Goal: Communication & Community: Answer question/provide support

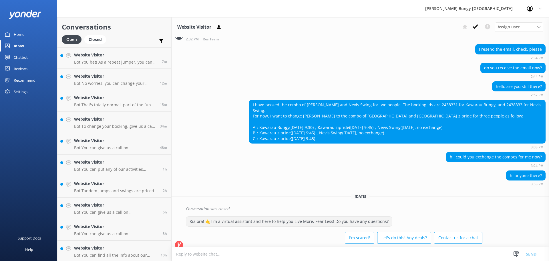
scroll to position [1228, 0]
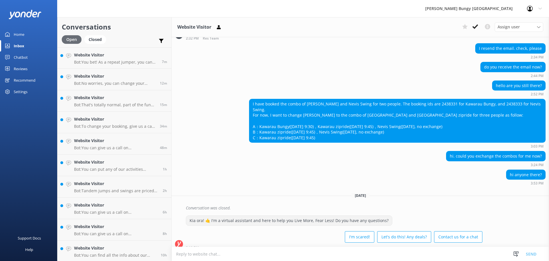
click at [70, 39] on div "Open" at bounding box center [72, 39] width 20 height 9
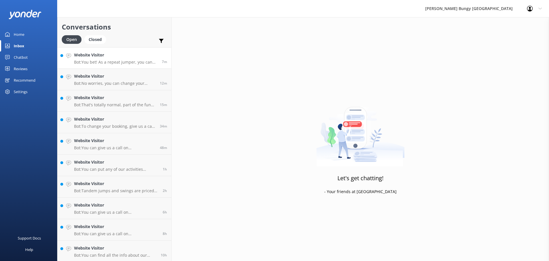
click at [106, 60] on p "Bot: You bet! As a repeat jumper, you can snag a 20% discount on any of our sin…" at bounding box center [116, 62] width 84 height 5
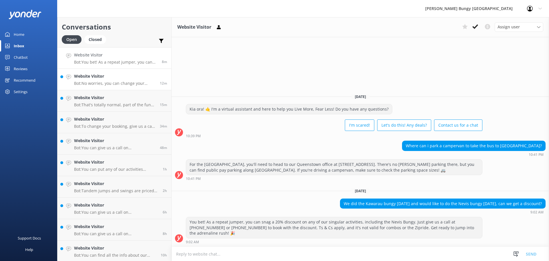
click at [130, 81] on p "Bot: No worries, you can change your booking by giving us a call at 0800 286 49…" at bounding box center [115, 83] width 82 height 5
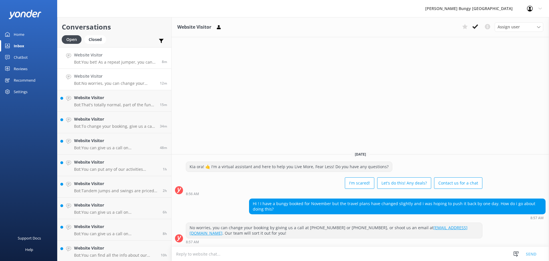
click at [134, 63] on p "Bot: You bet! As a repeat jumper, you can snag a 20% discount on any of our sin…" at bounding box center [116, 62] width 84 height 5
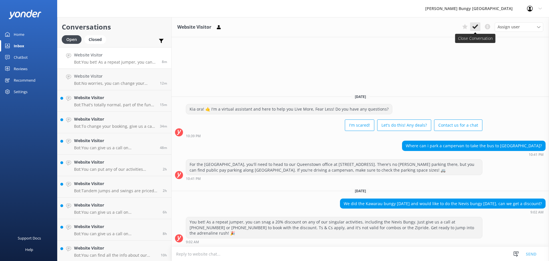
click at [478, 29] on icon at bounding box center [476, 27] width 6 height 6
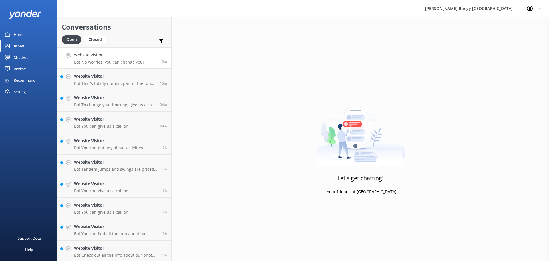
click at [130, 65] on link "Website Visitor Bot: No worries, you can change your booking by giving us a cal…" at bounding box center [114, 57] width 114 height 21
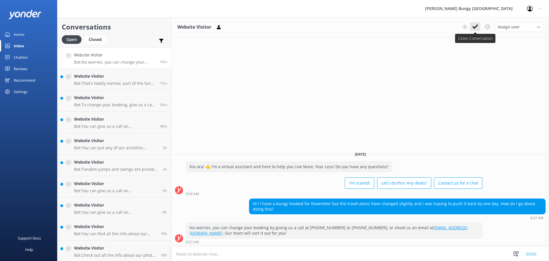
click at [471, 25] on button at bounding box center [475, 26] width 10 height 9
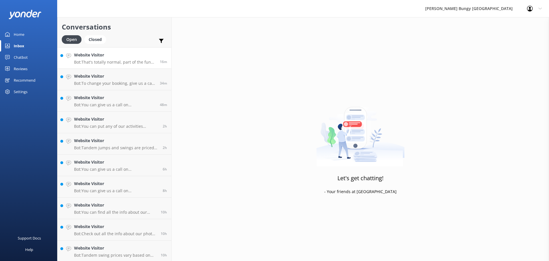
click at [108, 59] on div "Website Visitor Bot: That's totally normal, part of the fun and what leads to f…" at bounding box center [115, 58] width 82 height 12
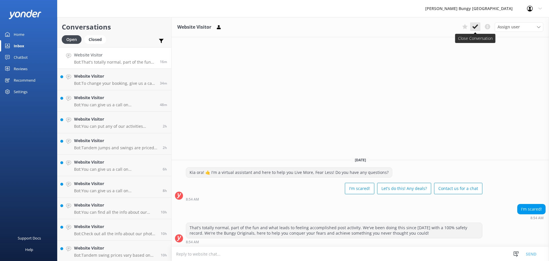
click at [478, 26] on button at bounding box center [475, 26] width 10 height 9
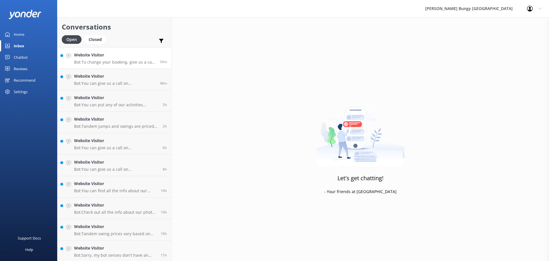
click at [110, 64] on p "Bot: To change your booking, give us a call on 0800 286 4958 or +64 3 450 1300,…" at bounding box center [115, 62] width 82 height 5
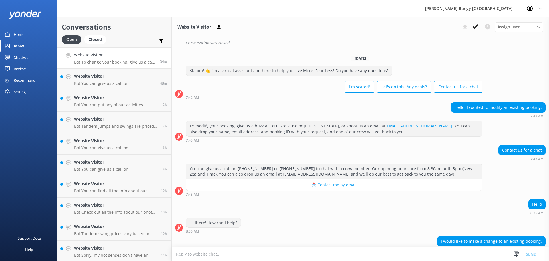
scroll to position [226, 0]
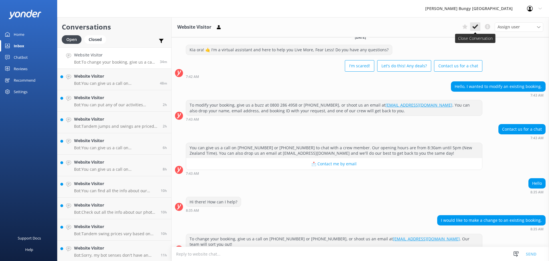
click at [478, 27] on button at bounding box center [475, 26] width 10 height 9
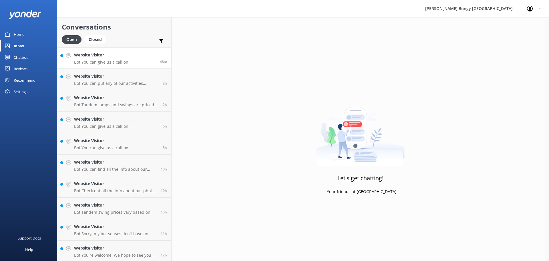
click at [141, 62] on p "Bot: You can give us a call on [PHONE_NUMBER] or [PHONE_NUMBER] to chat with a …" at bounding box center [115, 62] width 82 height 5
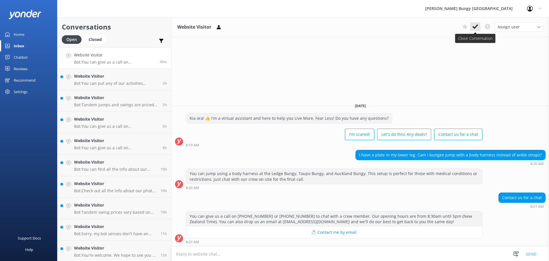
click at [473, 26] on icon at bounding box center [476, 27] width 6 height 6
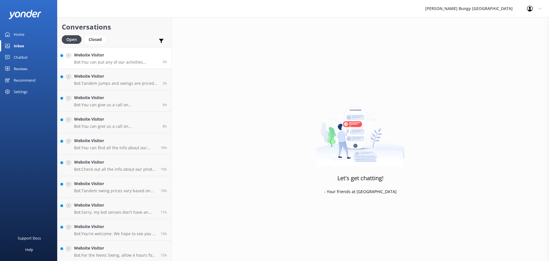
click at [87, 60] on p "Bot: You can put any of our activities together for combo prices, except for th…" at bounding box center [116, 62] width 84 height 5
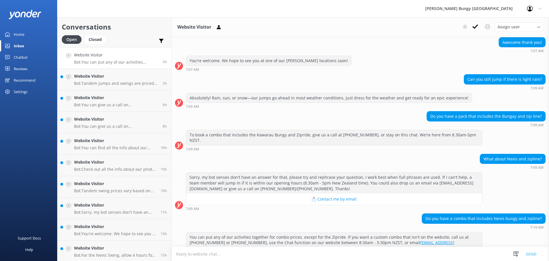
scroll to position [146, 0]
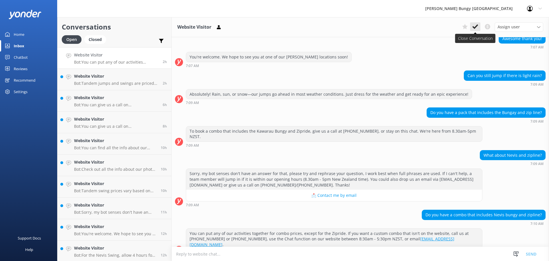
click at [473, 27] on use at bounding box center [476, 26] width 6 height 5
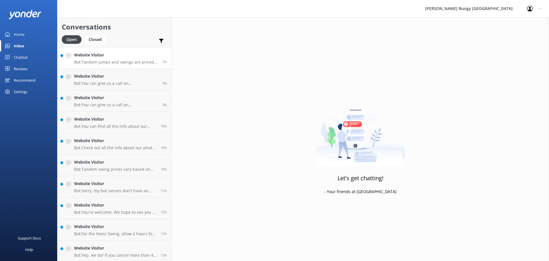
click at [139, 62] on p "Bot: Tandem jumps and swings are priced per person, just like solo ones. So, gr…" at bounding box center [116, 62] width 84 height 5
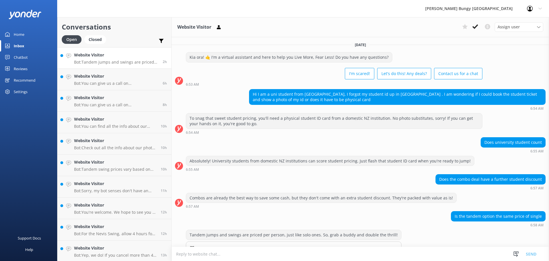
scroll to position [25, 0]
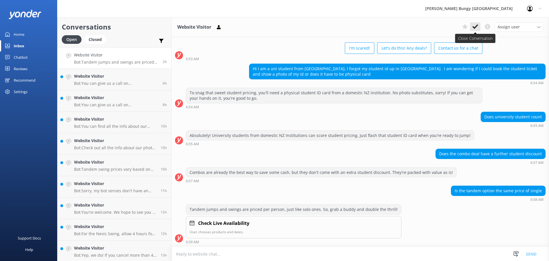
click at [476, 28] on use at bounding box center [476, 26] width 6 height 5
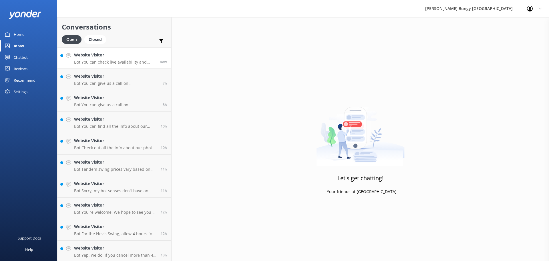
click at [131, 59] on div "Website Visitor Bot: You can check live availability and book the Nevis activit…" at bounding box center [115, 58] width 82 height 12
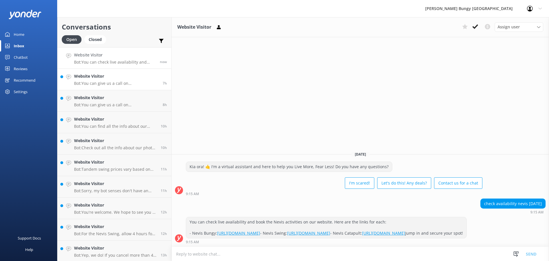
click at [125, 79] on h4 "Website Visitor" at bounding box center [116, 76] width 84 height 6
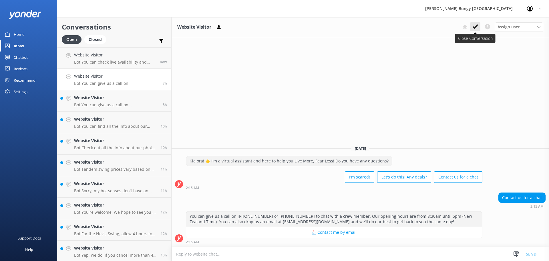
click at [479, 28] on button at bounding box center [475, 26] width 10 height 9
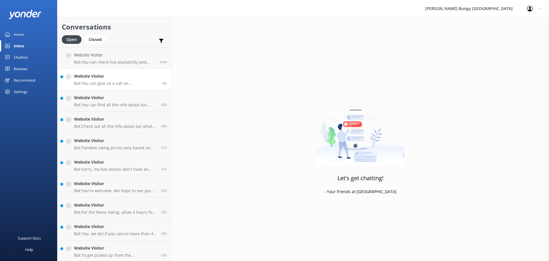
click at [90, 86] on link "Website Visitor Bot: You can give us a call on 0800 286 4958 or +64 3 450 1300 …" at bounding box center [114, 79] width 114 height 21
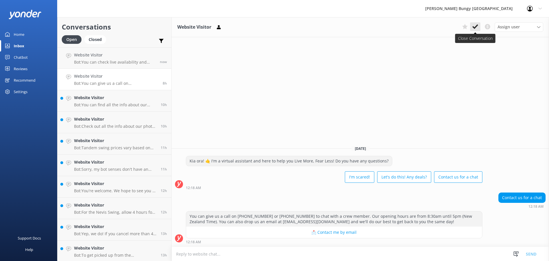
click at [471, 24] on button at bounding box center [475, 26] width 10 height 9
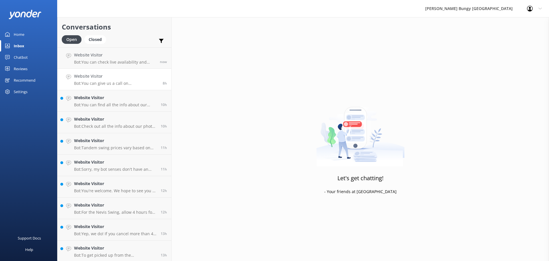
click at [122, 87] on link "Website Visitor Bot: You can give us a call on 0800 286 4958 or +64 3 450 1300 …" at bounding box center [114, 79] width 114 height 21
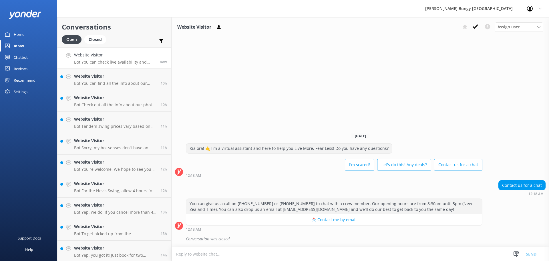
click at [90, 62] on p "Bot: You can check live availability and book the Nevis activities on our websi…" at bounding box center [115, 62] width 82 height 5
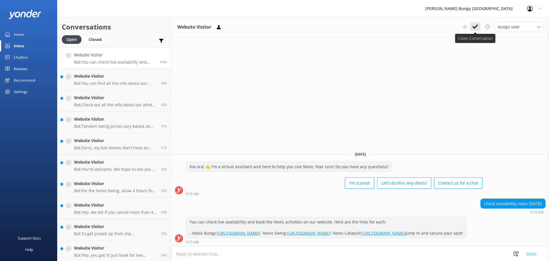
click at [477, 28] on icon at bounding box center [476, 27] width 6 height 6
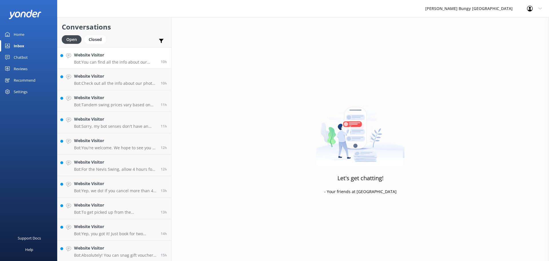
click at [144, 63] on p "Bot: You can find all the info about our photo and video packages at [URL][DOMA…" at bounding box center [115, 62] width 82 height 5
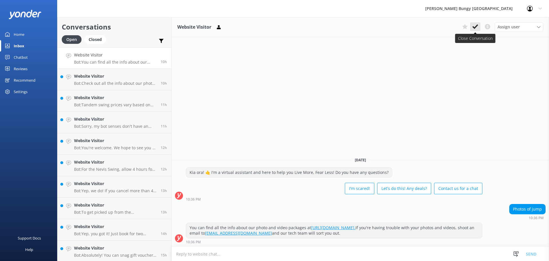
click at [479, 30] on button at bounding box center [475, 26] width 10 height 9
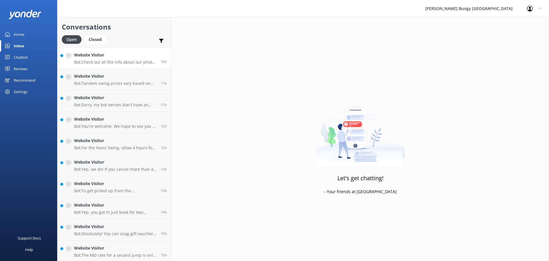
click at [93, 58] on h4 "Website Visitor" at bounding box center [115, 55] width 82 height 6
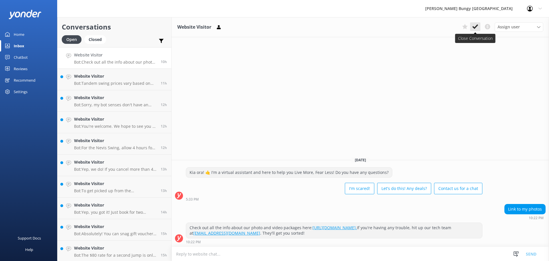
click at [480, 27] on button at bounding box center [475, 26] width 10 height 9
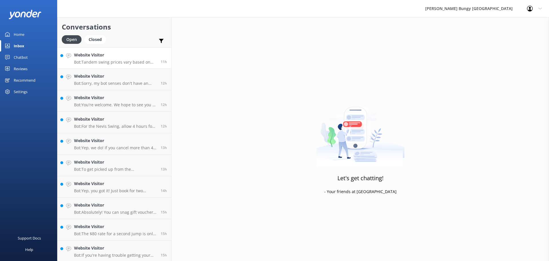
click at [115, 57] on h4 "Website Visitor" at bounding box center [115, 55] width 82 height 6
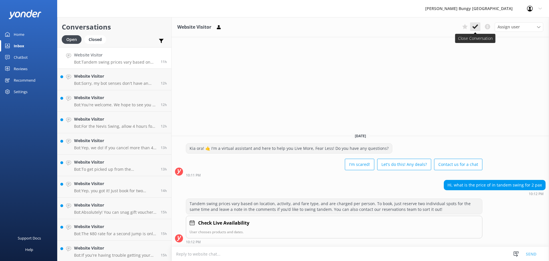
click at [472, 27] on button at bounding box center [475, 26] width 10 height 9
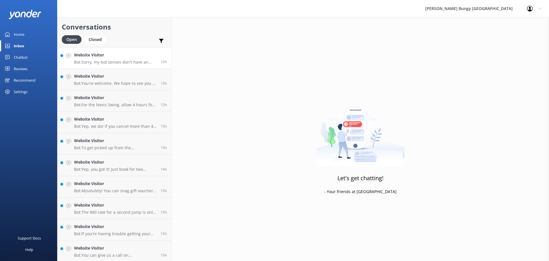
click at [109, 64] on p "Bot: Sorry, my bot senses don't have an answer for that, please try and rephras…" at bounding box center [115, 62] width 82 height 5
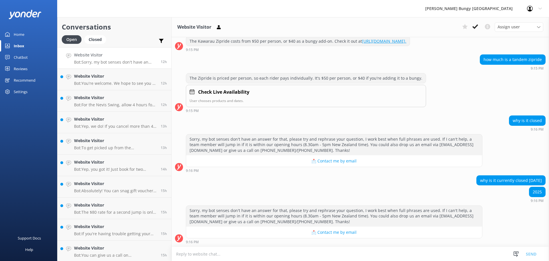
scroll to position [143, 0]
click at [476, 25] on icon at bounding box center [476, 27] width 6 height 6
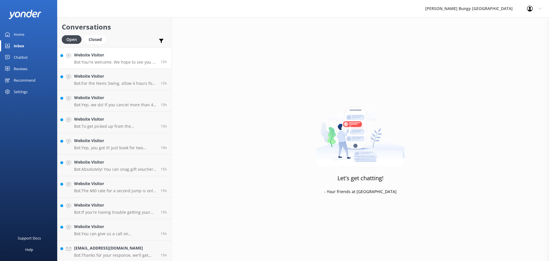
click at [147, 66] on link "Website Visitor Bot: You're welcome. We hope to see you at one of our [PERSON_N…" at bounding box center [114, 57] width 114 height 21
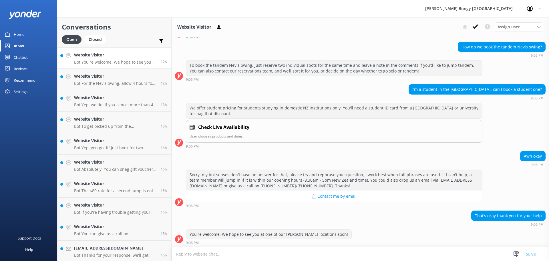
scroll to position [48, 0]
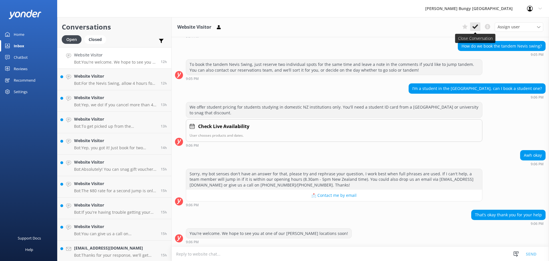
click at [475, 28] on use at bounding box center [476, 26] width 6 height 5
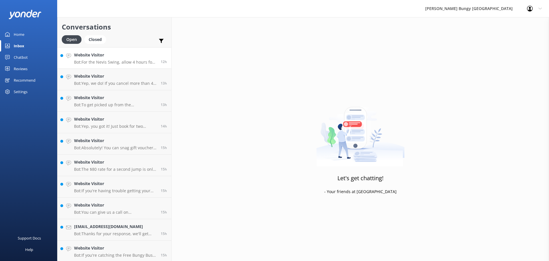
click at [115, 65] on link "Website Visitor Bot: For the Nevis Swing, allow 4 hours for the whole shebang, …" at bounding box center [114, 57] width 114 height 21
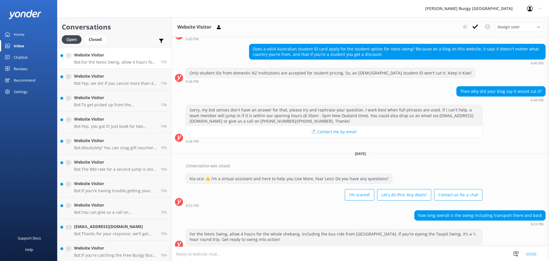
scroll to position [51, 0]
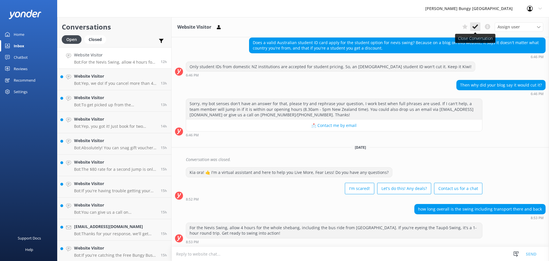
click at [473, 28] on icon at bounding box center [476, 27] width 6 height 6
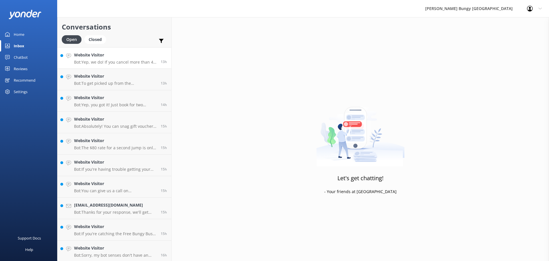
click at [142, 60] on p "Bot: Yep, we do! If you cancel more than 48 hours in advance, you get a 100% re…" at bounding box center [115, 62] width 82 height 5
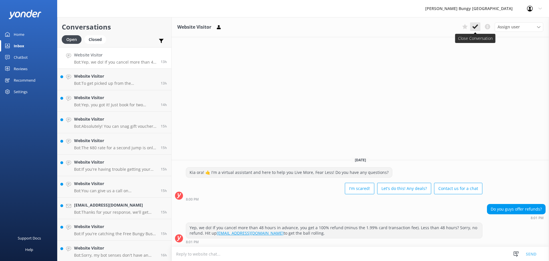
click at [473, 26] on icon at bounding box center [476, 27] width 6 height 6
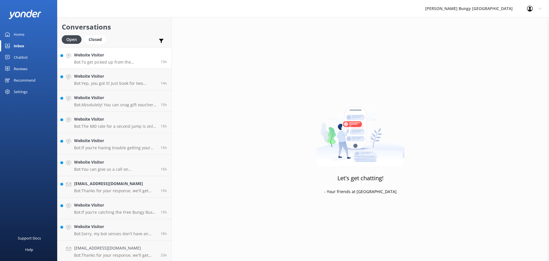
click at [124, 65] on link "Website Visitor Bot: To get picked up from the [GEOGRAPHIC_DATA], give us a cal…" at bounding box center [114, 57] width 114 height 21
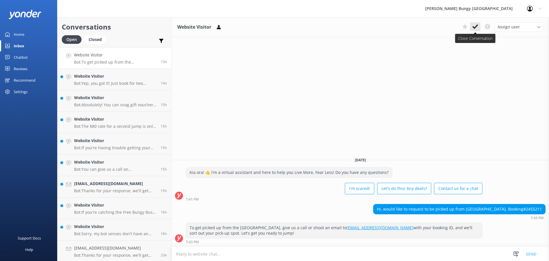
click at [478, 24] on icon at bounding box center [476, 27] width 6 height 6
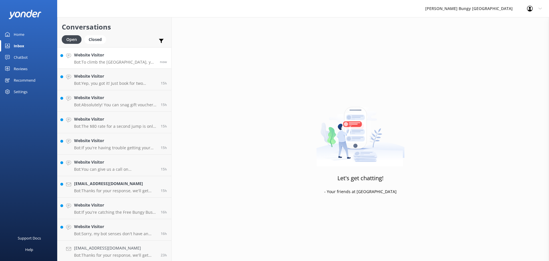
click at [112, 59] on div "Website Visitor Bot: To climb the [GEOGRAPHIC_DATA], you gotta be at least [DEM…" at bounding box center [115, 58] width 82 height 12
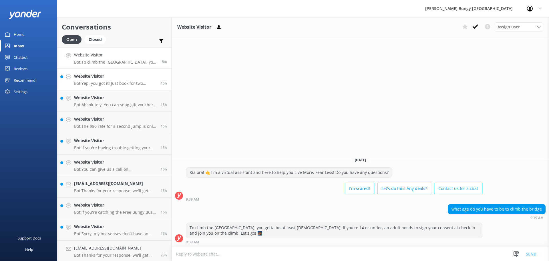
drag, startPoint x: 112, startPoint y: 82, endPoint x: 132, endPoint y: 76, distance: 20.5
click at [112, 82] on p "Bot: Yep, you got it! Just book for two individuals, and we'll get you swinging…" at bounding box center [115, 83] width 82 height 5
click at [148, 63] on p "Bot: To climb the [GEOGRAPHIC_DATA], you gotta be at least [DEMOGRAPHIC_DATA]. …" at bounding box center [116, 62] width 84 height 5
click at [476, 25] on icon at bounding box center [476, 27] width 6 height 6
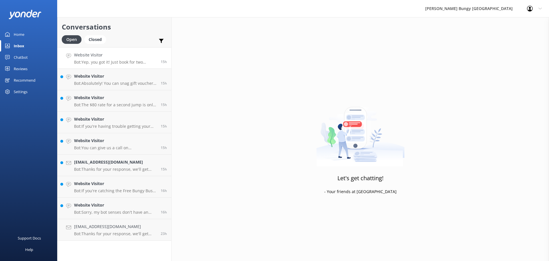
click at [122, 64] on p "Bot: Yep, you got it! Just book for two individuals, and we'll get you swinging…" at bounding box center [115, 62] width 82 height 5
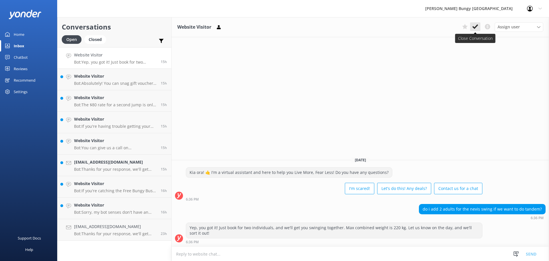
click at [478, 27] on button at bounding box center [475, 26] width 10 height 9
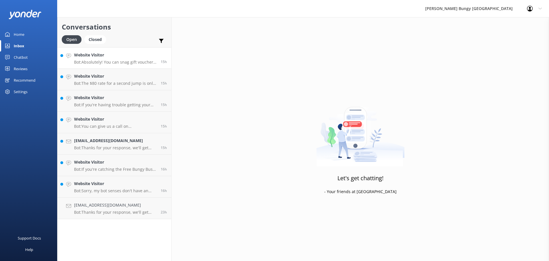
click at [127, 66] on link "Website Visitor Bot: Absolutely! You can snag gift vouchers at [URL][DOMAIN_NAM…" at bounding box center [114, 57] width 114 height 21
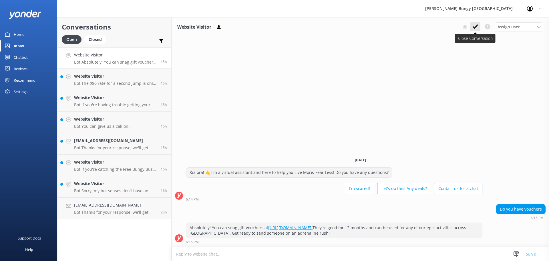
click at [477, 27] on icon at bounding box center [476, 27] width 6 height 6
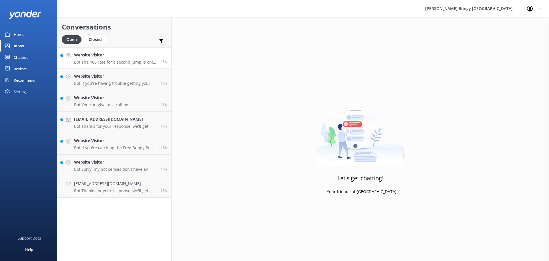
click at [123, 64] on p "Bot: The $80 rate for a second jump is only for the Auckland Bridge bungy and t…" at bounding box center [115, 62] width 82 height 5
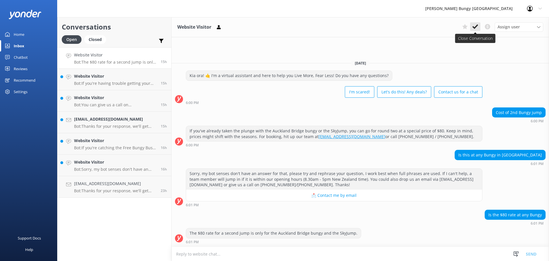
click at [475, 26] on icon at bounding box center [476, 27] width 6 height 6
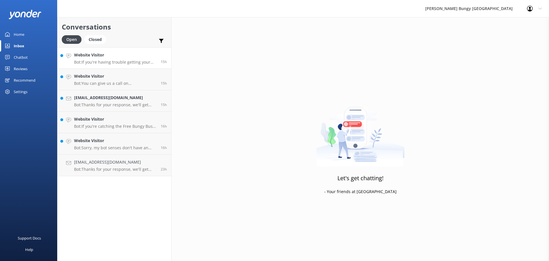
click at [87, 61] on p "Bot: If you're having trouble getting your videos, shoot an email to [EMAIL_ADD…" at bounding box center [115, 62] width 82 height 5
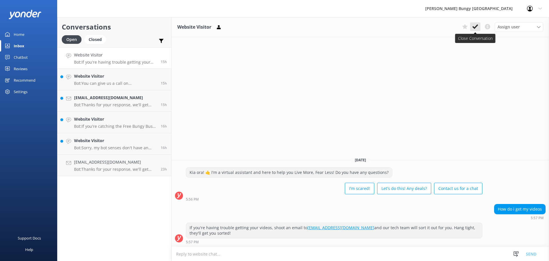
click at [477, 27] on icon at bounding box center [476, 27] width 6 height 6
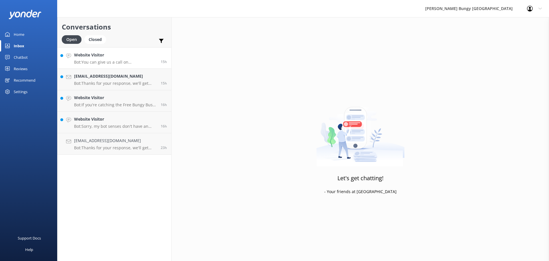
click at [105, 64] on p "Bot: You can give us a call on [PHONE_NUMBER] or [PHONE_NUMBER] to chat with a …" at bounding box center [115, 62] width 82 height 5
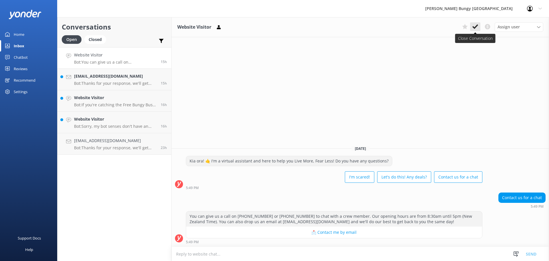
click at [479, 27] on button at bounding box center [475, 26] width 10 height 9
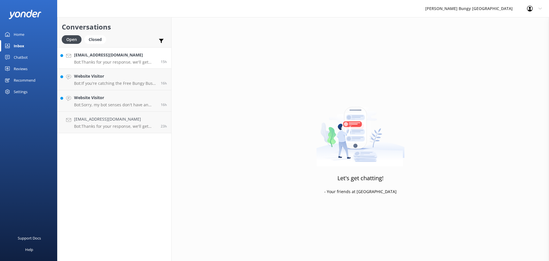
click at [117, 62] on p "Bot: Thanks for your response, we'll get back to you as soon as we can during o…" at bounding box center [115, 62] width 82 height 5
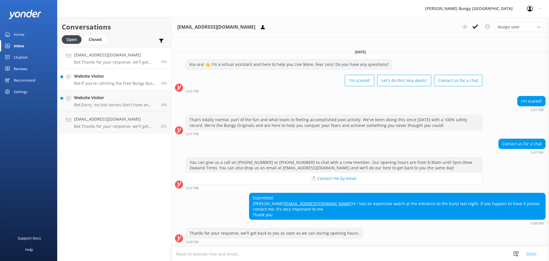
click at [107, 85] on p "Bot: If you're catching the Free Bungy Bus, be there 30 minutes before the bus …" at bounding box center [115, 83] width 82 height 5
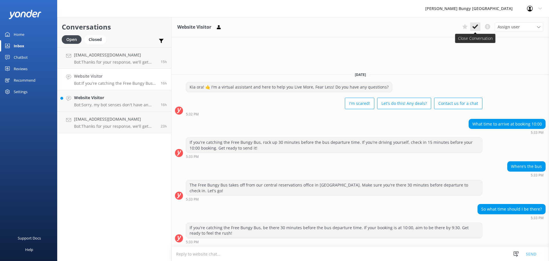
click at [477, 28] on icon at bounding box center [476, 27] width 6 height 6
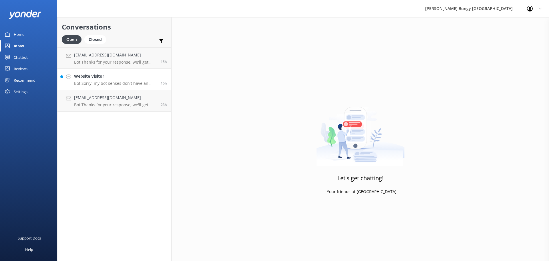
click at [111, 84] on p "Bot: Sorry, my bot senses don't have an answer for that, please try and rephras…" at bounding box center [115, 83] width 82 height 5
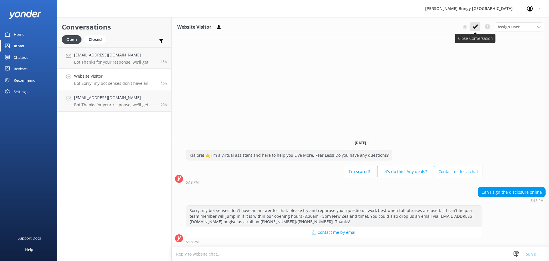
click at [473, 28] on icon at bounding box center [476, 27] width 6 height 6
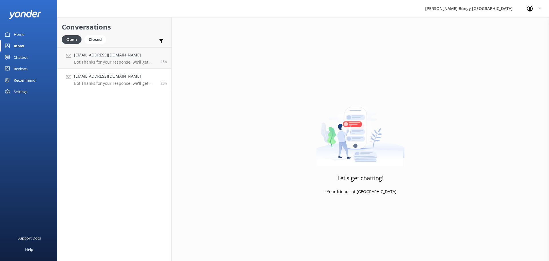
click at [105, 85] on p "Bot: Thanks for your response, we'll get back to you as soon as we can during o…" at bounding box center [115, 83] width 82 height 5
